Goal: Information Seeking & Learning: Learn about a topic

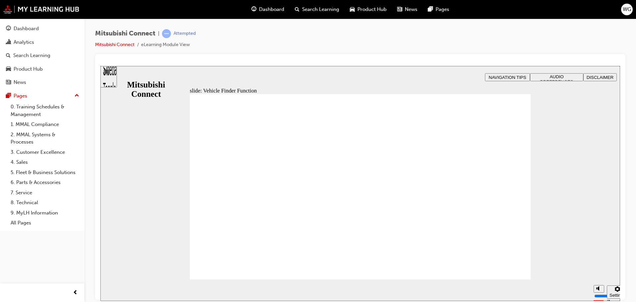
drag, startPoint x: 509, startPoint y: 266, endPoint x: 446, endPoint y: 298, distance: 70.7
checkbox input "true"
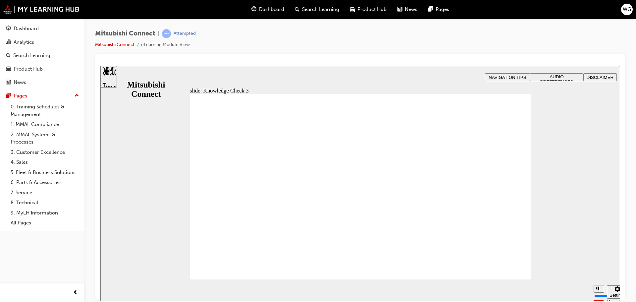
checkbox input "true"
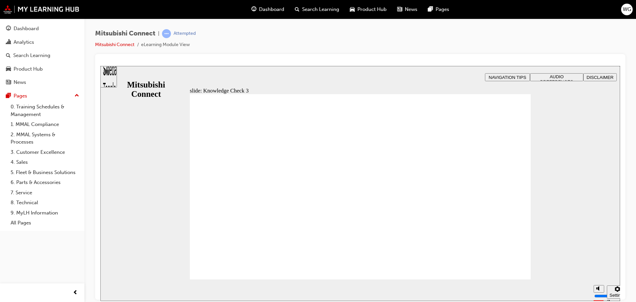
checkbox input "false"
checkbox input "true"
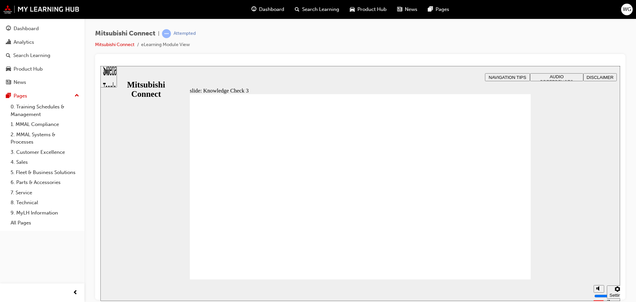
drag, startPoint x: 244, startPoint y: 186, endPoint x: 248, endPoint y: 268, distance: 81.7
checkbox input "false"
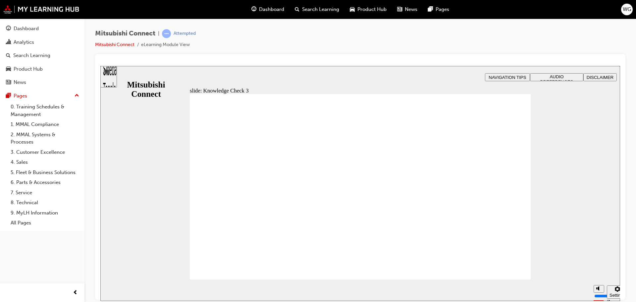
checkbox input "false"
checkbox input "true"
checkbox input "false"
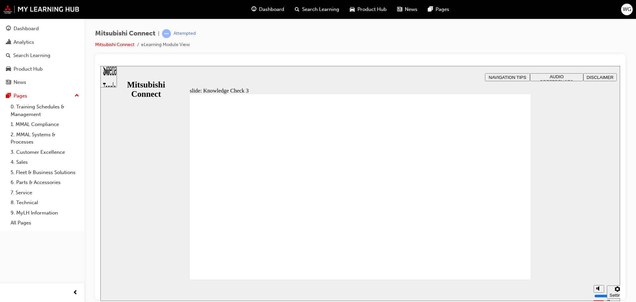
checkbox input "false"
checkbox input "true"
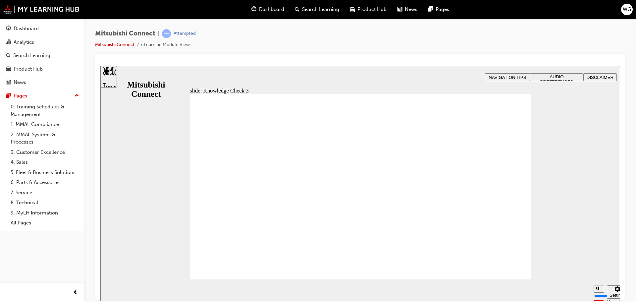
checkbox input "false"
checkbox input "true"
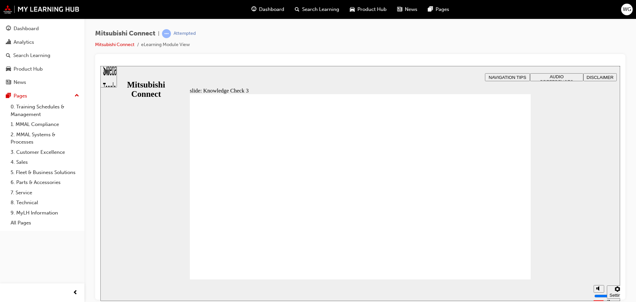
checkbox input "false"
checkbox input "true"
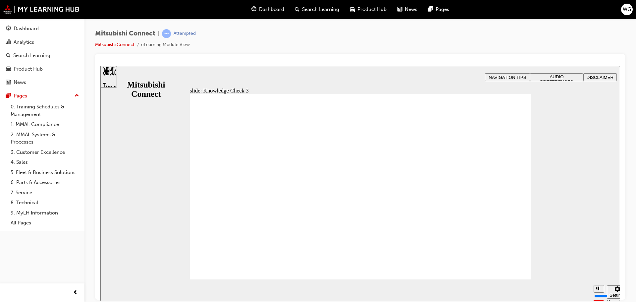
checkbox input "false"
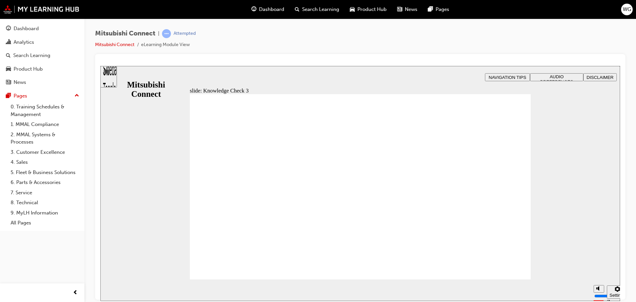
checkbox input "false"
checkbox input "true"
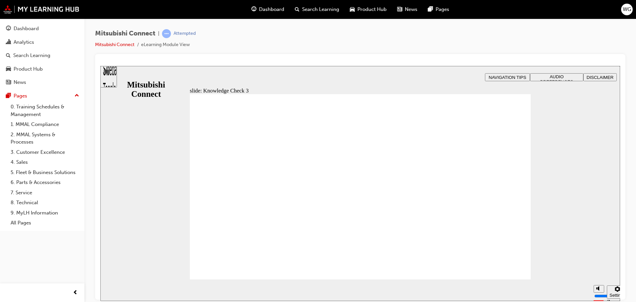
checkbox input "false"
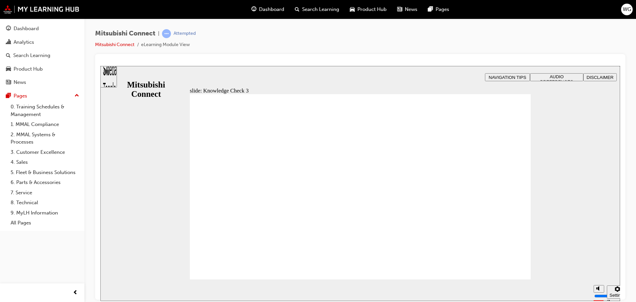
checkbox input "false"
checkbox input "true"
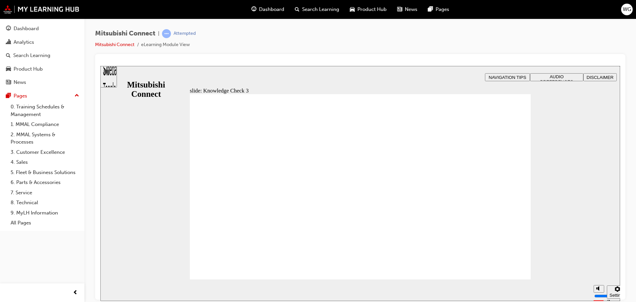
checkbox input "false"
checkbox input "true"
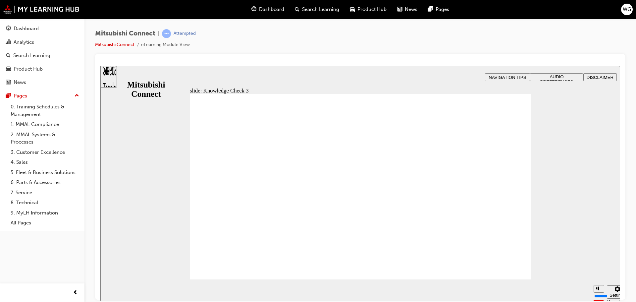
checkbox input "false"
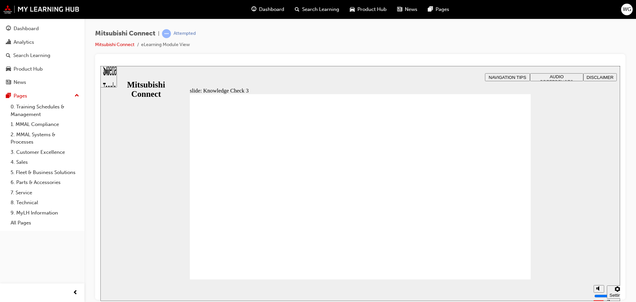
checkbox input "true"
drag, startPoint x: 241, startPoint y: 184, endPoint x: 266, endPoint y: 196, distance: 27.6
checkbox input "true"
checkbox input "false"
checkbox input "true"
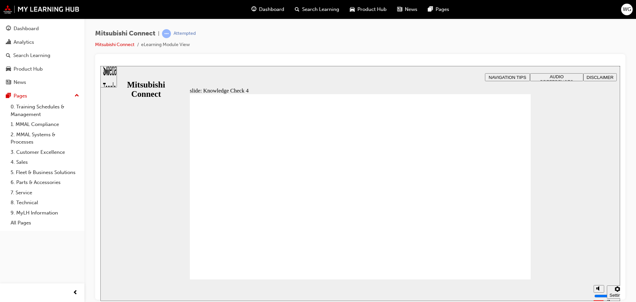
radio input "false"
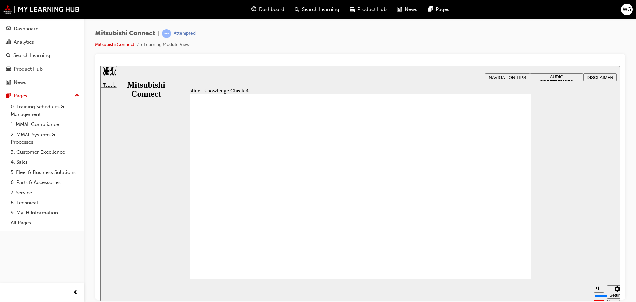
radio input "false"
radio input "true"
